Goal: Task Accomplishment & Management: Manage account settings

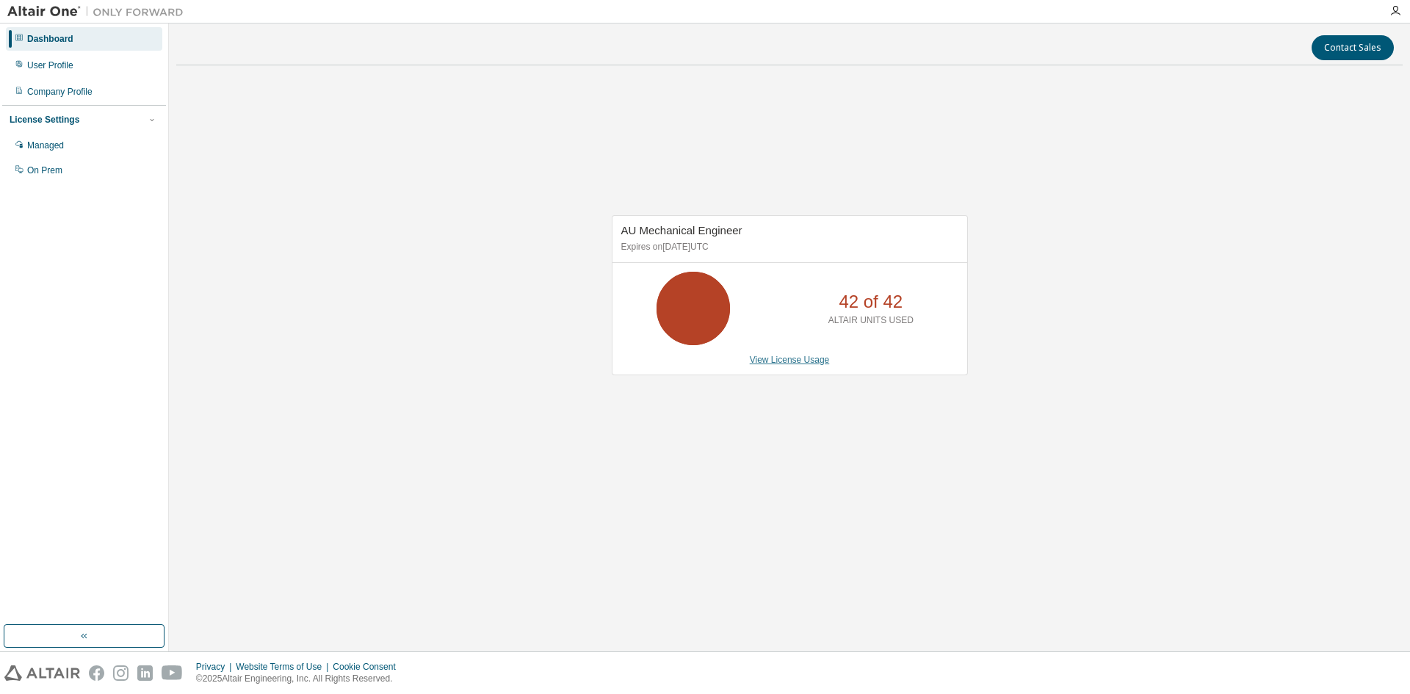
click at [764, 361] on link "View License Usage" at bounding box center [790, 360] width 80 height 10
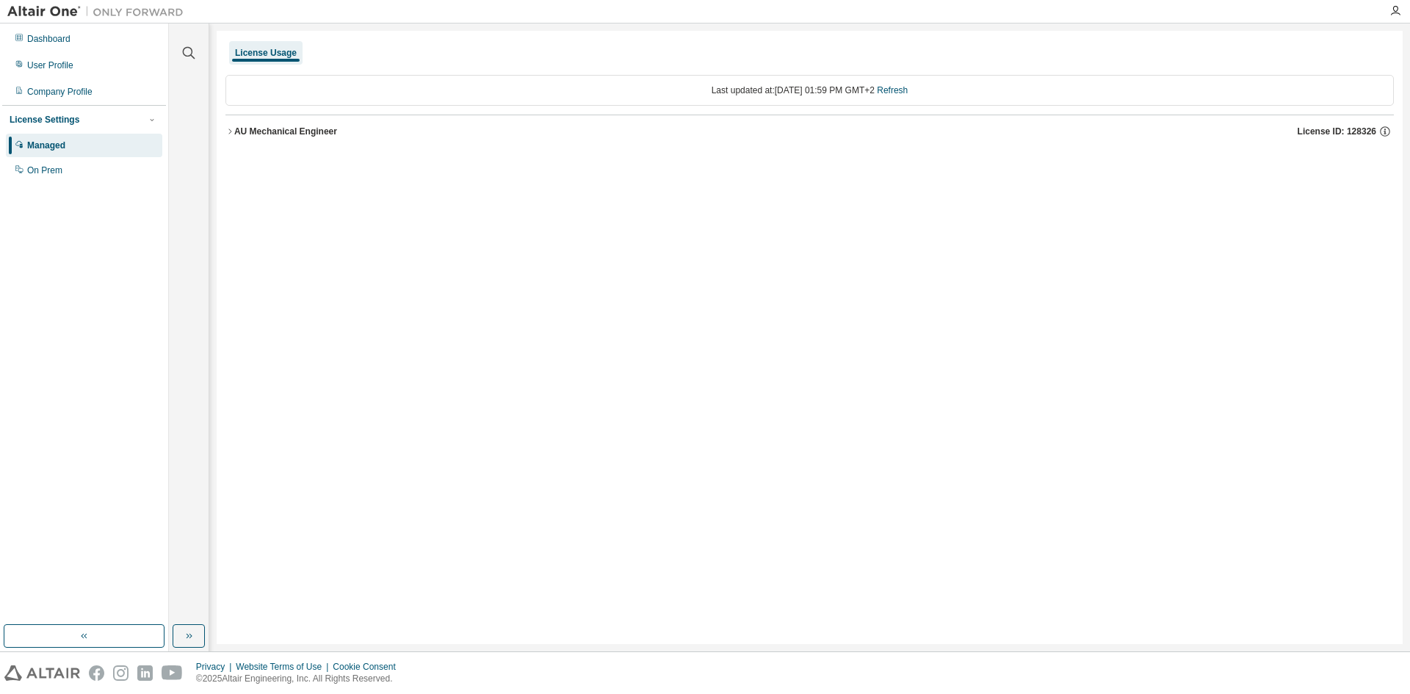
click at [250, 134] on div "AU Mechanical Engineer" at bounding box center [285, 132] width 103 height 12
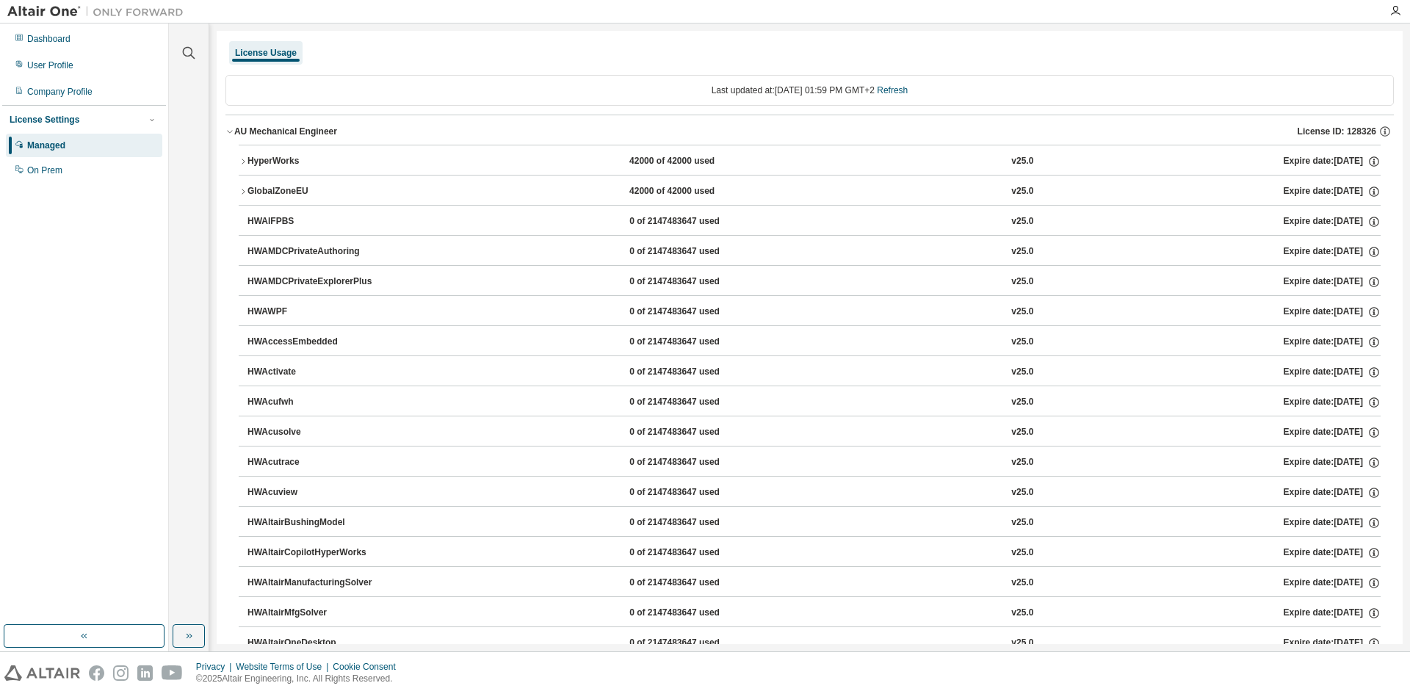
click at [255, 162] on div "HyperWorks" at bounding box center [313, 161] width 132 height 13
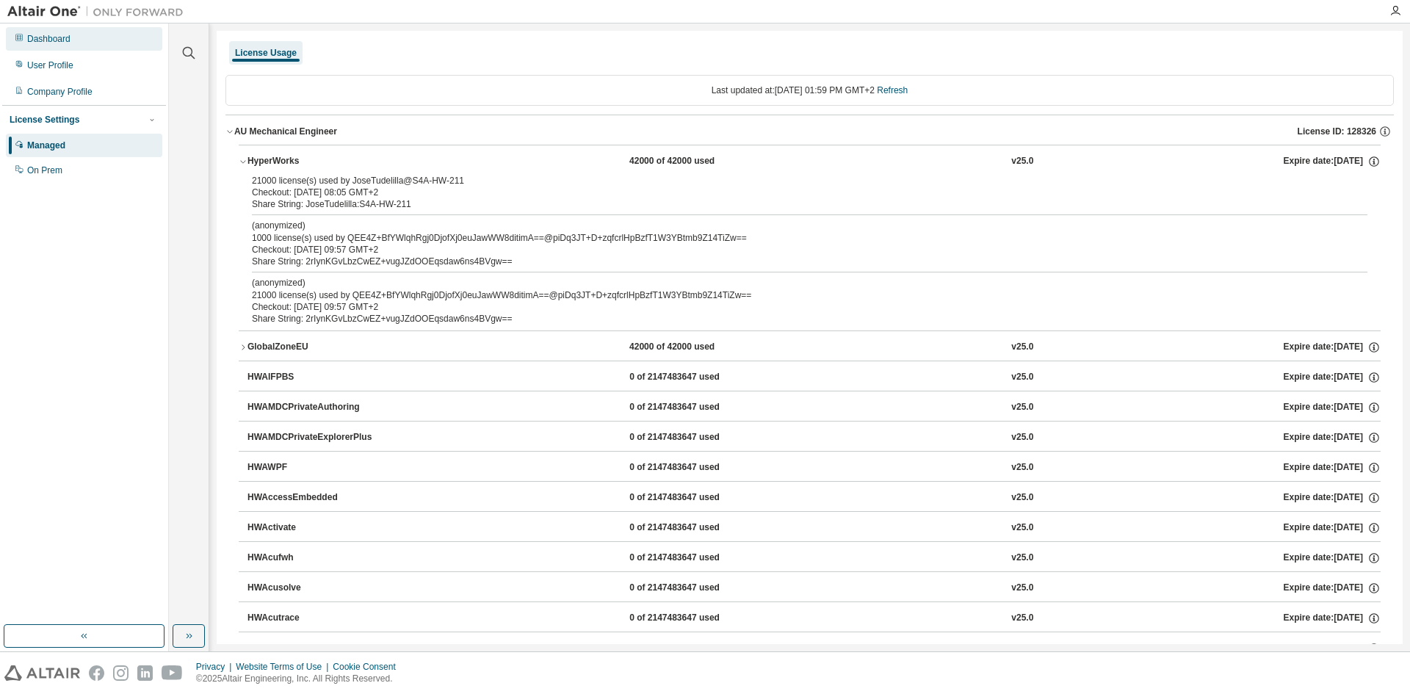
click at [58, 41] on div "Dashboard" at bounding box center [48, 39] width 43 height 12
